Goal: Transaction & Acquisition: Purchase product/service

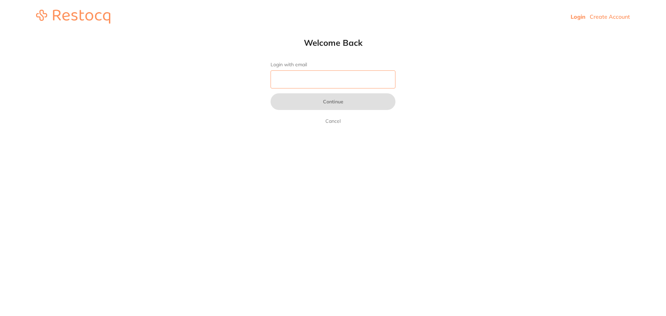
click at [326, 83] on input "Login with email" at bounding box center [332, 79] width 125 height 18
type input "[EMAIL_ADDRESS][DOMAIN_NAME]"
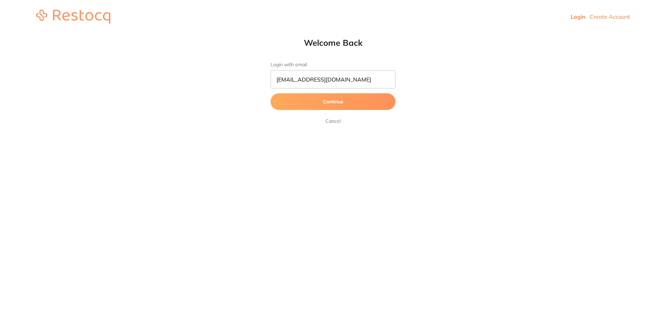
click at [333, 106] on button "Continue" at bounding box center [332, 101] width 125 height 17
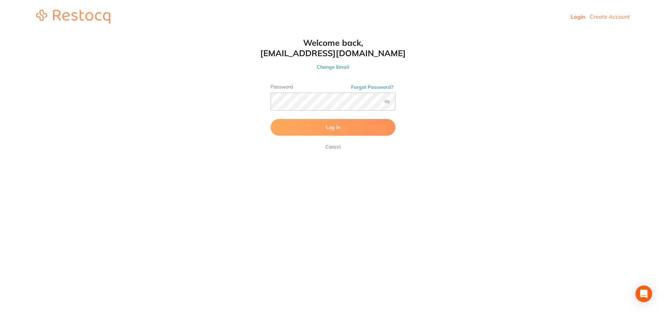
click at [327, 131] on button "Log In" at bounding box center [332, 127] width 125 height 17
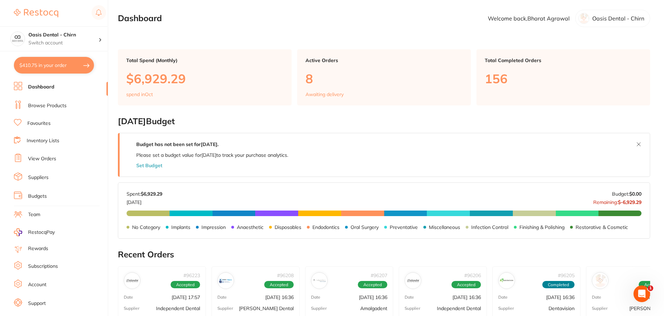
click at [68, 62] on button "$410.75 in your order" at bounding box center [54, 65] width 80 height 17
checkbox input "true"
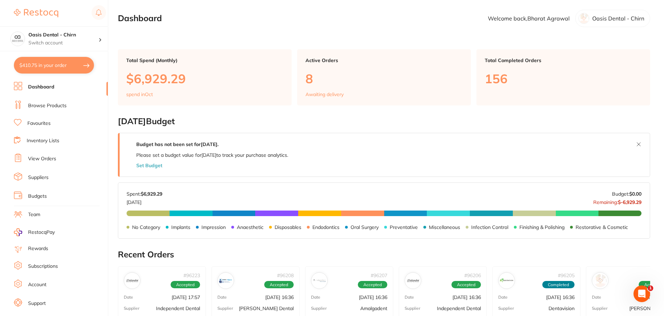
checkbox input "true"
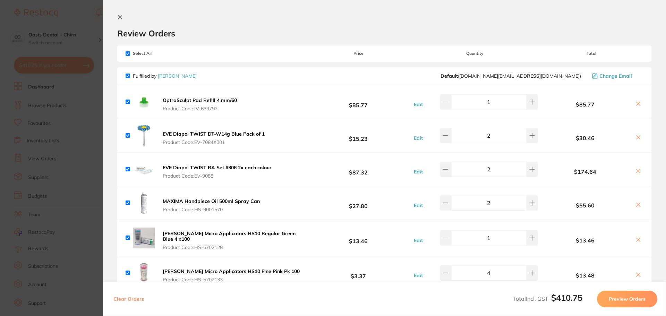
click at [122, 16] on icon at bounding box center [120, 18] width 6 height 6
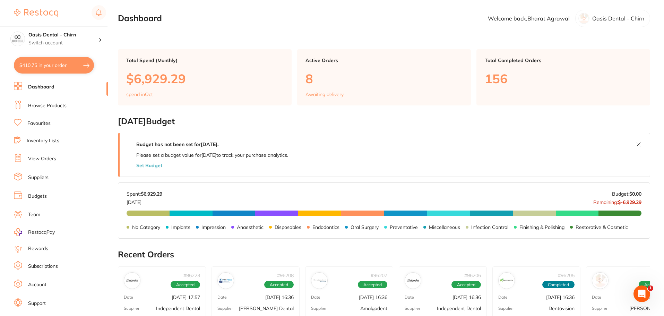
click at [54, 104] on link "Browse Products" at bounding box center [47, 105] width 38 height 7
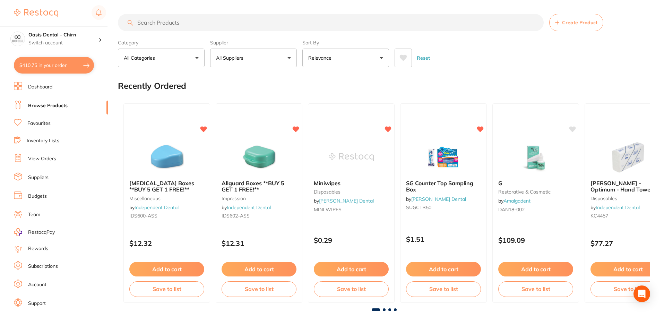
click at [167, 25] on input "search" at bounding box center [331, 22] width 426 height 17
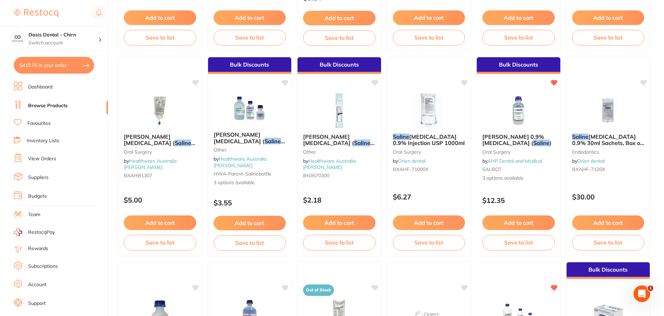
scroll to position [312, 0]
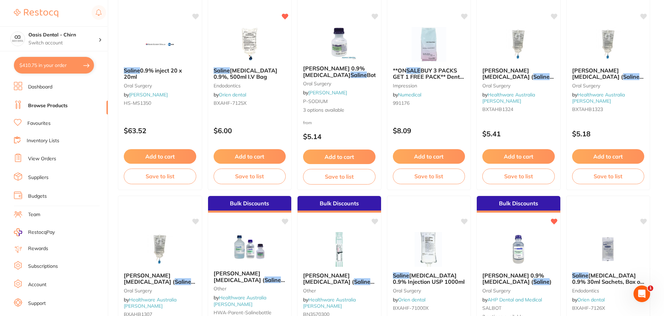
click at [49, 104] on link "Browse Products" at bounding box center [48, 105] width 40 height 7
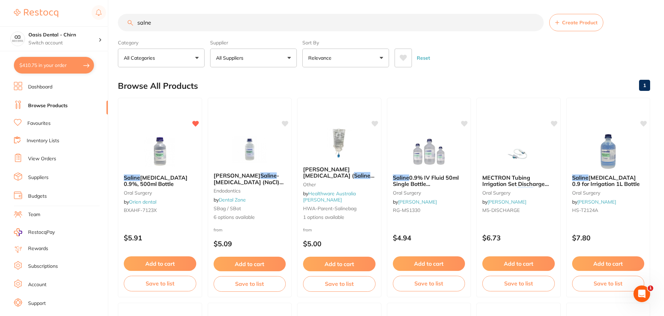
click at [160, 22] on input "salne" at bounding box center [331, 22] width 426 height 17
type input "s"
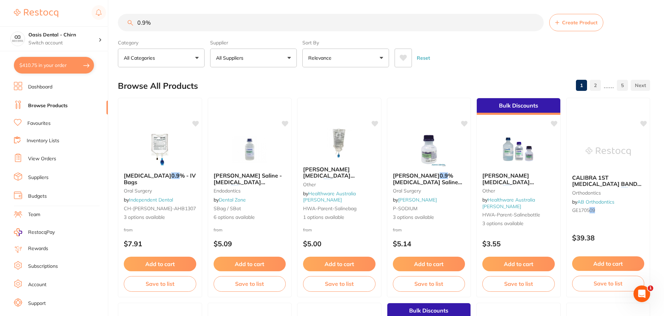
drag, startPoint x: 170, startPoint y: 23, endPoint x: 114, endPoint y: 22, distance: 55.8
click at [114, 22] on div "$410.75 Oasis Dental - Chirn Switch account Oasis Dental - Chirn $410.75 in you…" at bounding box center [332, 158] width 664 height 316
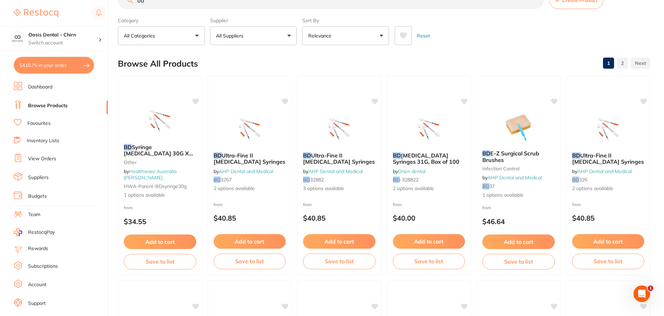
scroll to position [35, 0]
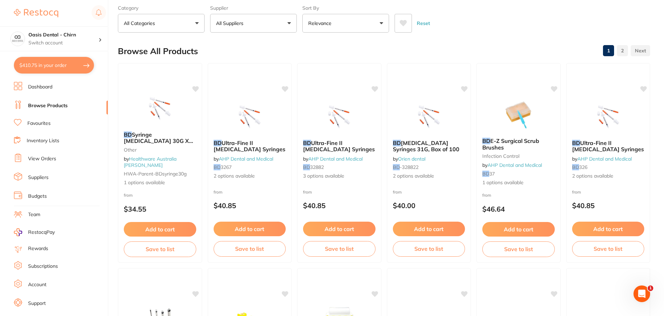
click at [274, 22] on button "All Suppliers" at bounding box center [253, 23] width 87 height 19
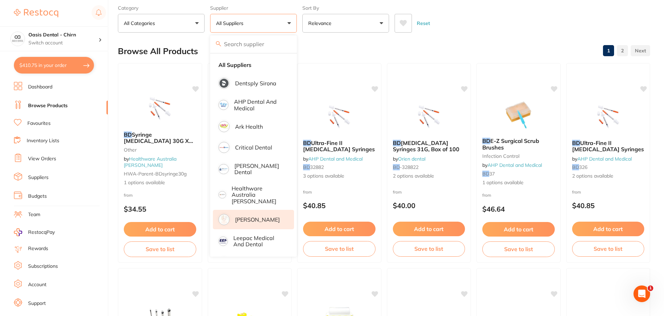
click at [259, 216] on p "[PERSON_NAME]" at bounding box center [257, 219] width 45 height 6
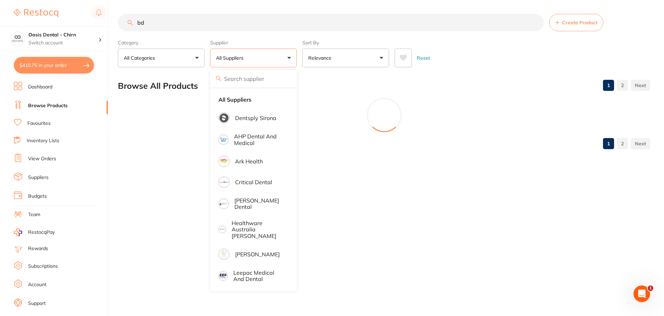
scroll to position [0, 0]
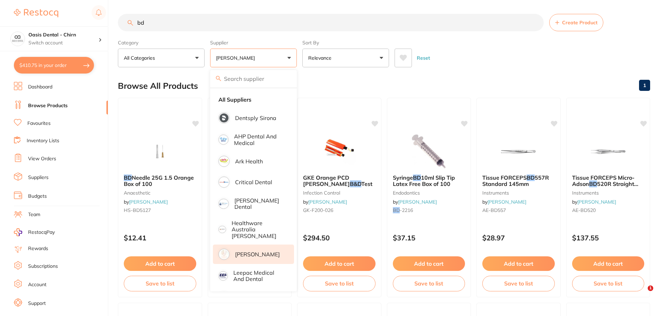
click at [512, 54] on div "Reset" at bounding box center [520, 55] width 250 height 24
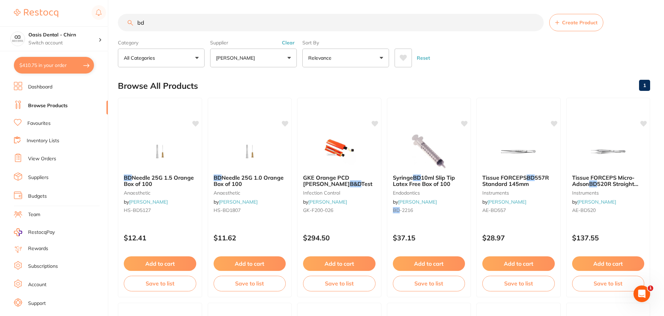
click at [170, 25] on input "bd" at bounding box center [331, 22] width 426 height 17
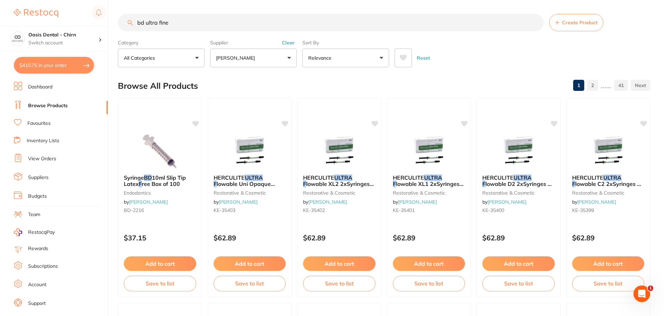
type input "bd ultra fine"
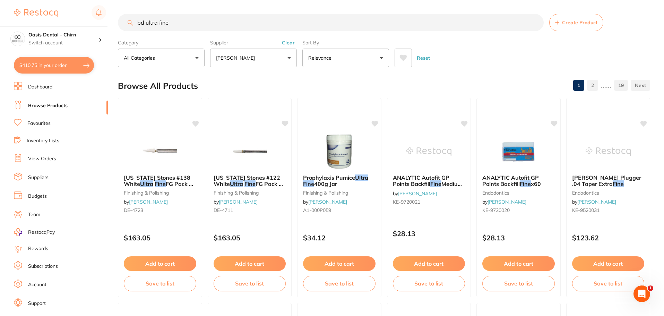
drag, startPoint x: 190, startPoint y: 26, endPoint x: 114, endPoint y: 21, distance: 76.1
click at [118, 23] on input "bd ultra fine" at bounding box center [331, 22] width 426 height 17
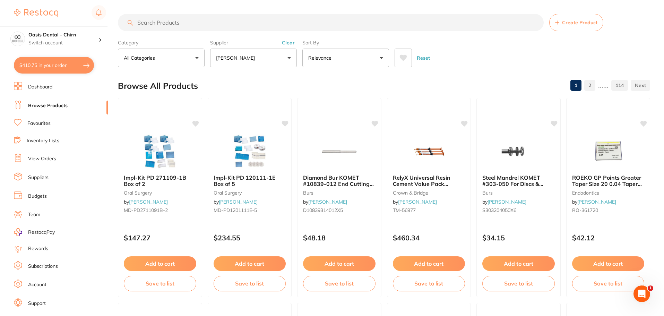
paste input "RT-BD17326725"
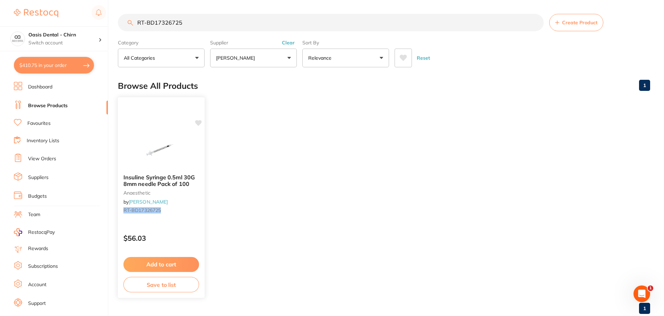
type input "RT-BD17326725"
click at [198, 122] on icon at bounding box center [198, 123] width 7 height 6
click at [161, 151] on img at bounding box center [160, 150] width 45 height 35
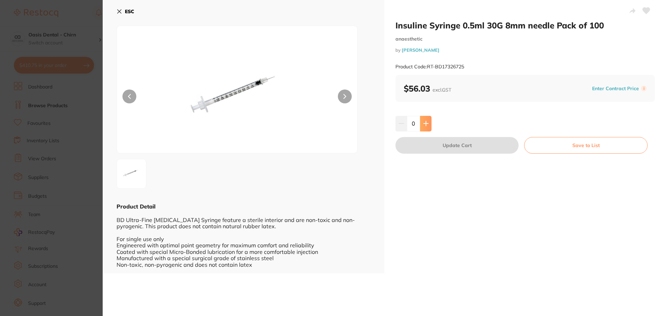
click at [423, 126] on icon at bounding box center [426, 124] width 6 height 6
type input "1"
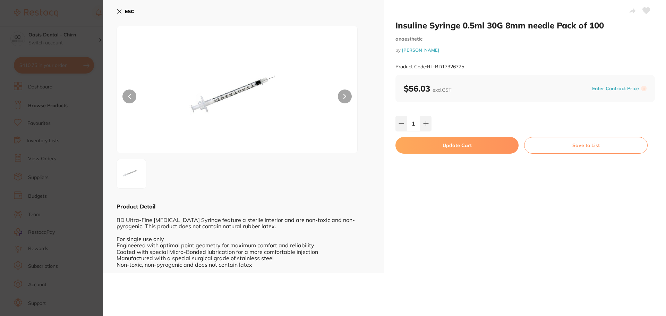
click at [443, 148] on button "Update Cart" at bounding box center [456, 145] width 123 height 17
checkbox input "false"
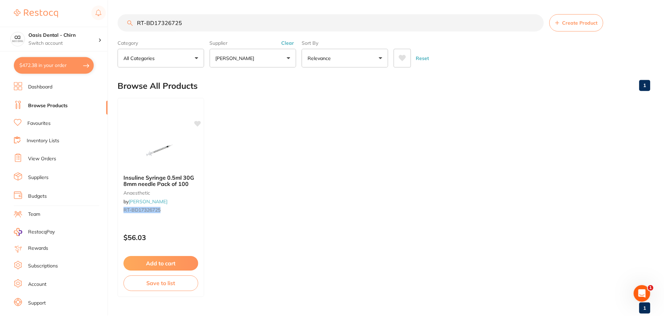
scroll to position [5, 0]
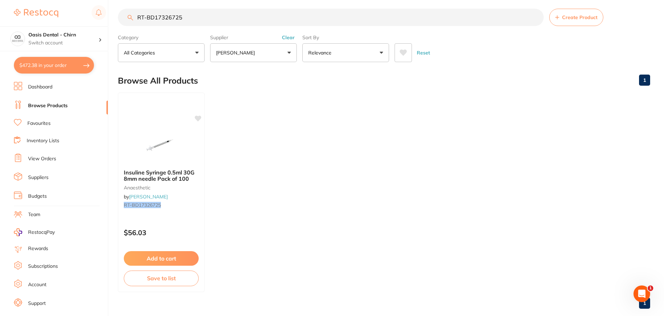
click at [51, 107] on link "Browse Products" at bounding box center [48, 105] width 40 height 7
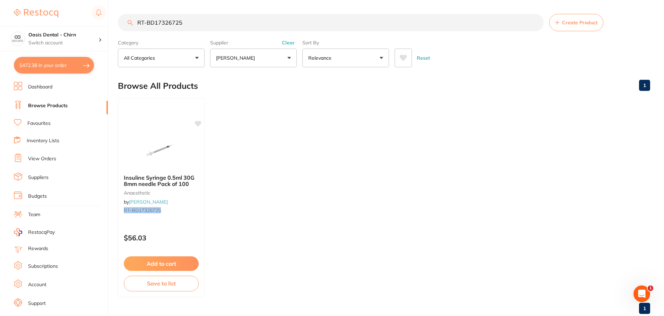
click at [300, 217] on ul "Insuline Syringe 0.5ml 30G 8mm needle Pack of 100 anaesthetic by [PERSON_NAME] …" at bounding box center [384, 197] width 532 height 199
click at [204, 24] on input "RT-BD17326725" at bounding box center [331, 22] width 426 height 17
type input "R"
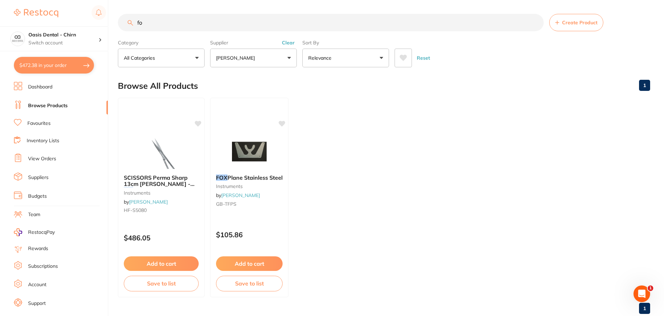
type input "f"
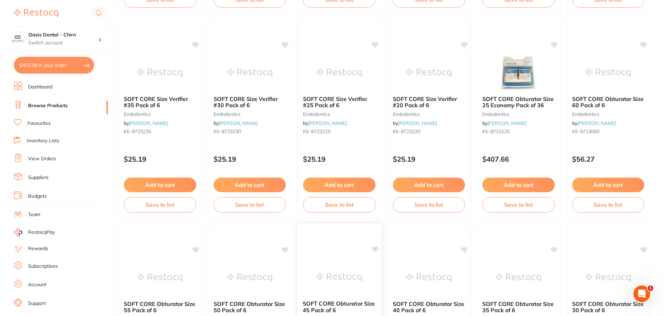
scroll to position [485, 0]
